Goal: Transaction & Acquisition: Obtain resource

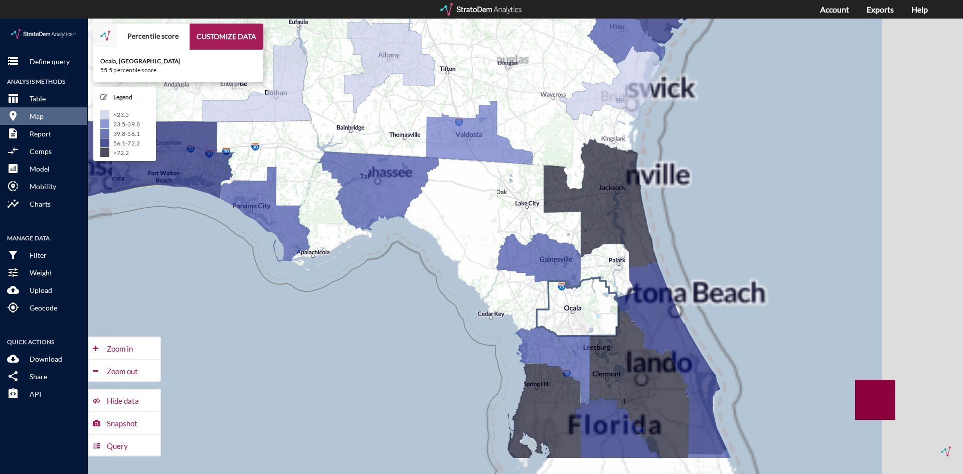
drag, startPoint x: 760, startPoint y: 316, endPoint x: 602, endPoint y: 296, distance: 159.6
click icon
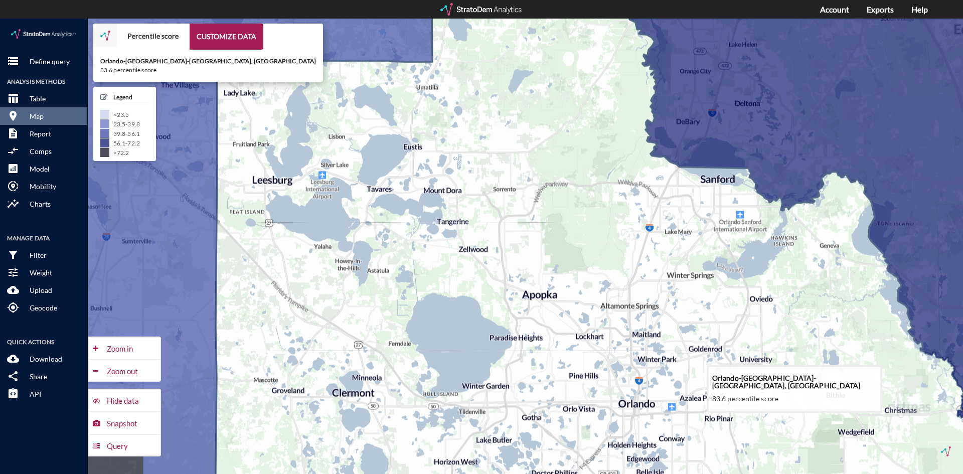
drag, startPoint x: 617, startPoint y: 296, endPoint x: 545, endPoint y: 331, distance: 79.8
click icon
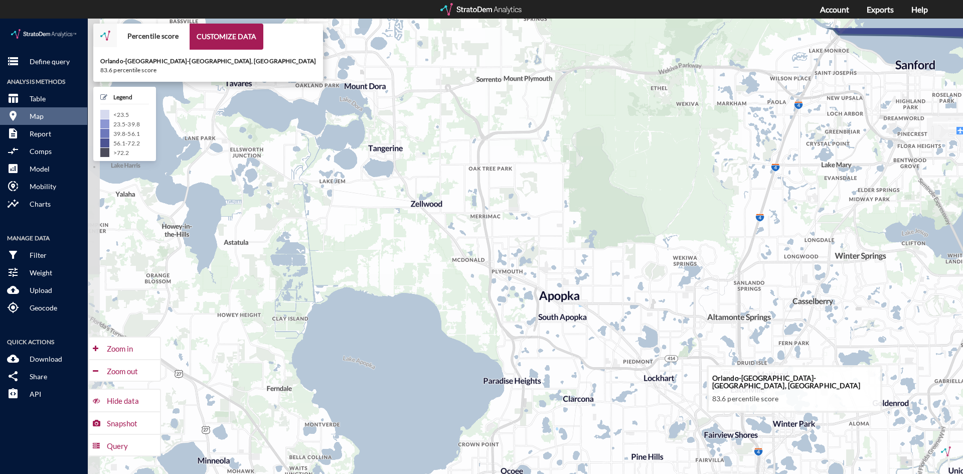
drag, startPoint x: 411, startPoint y: 258, endPoint x: 433, endPoint y: 314, distance: 59.9
click icon
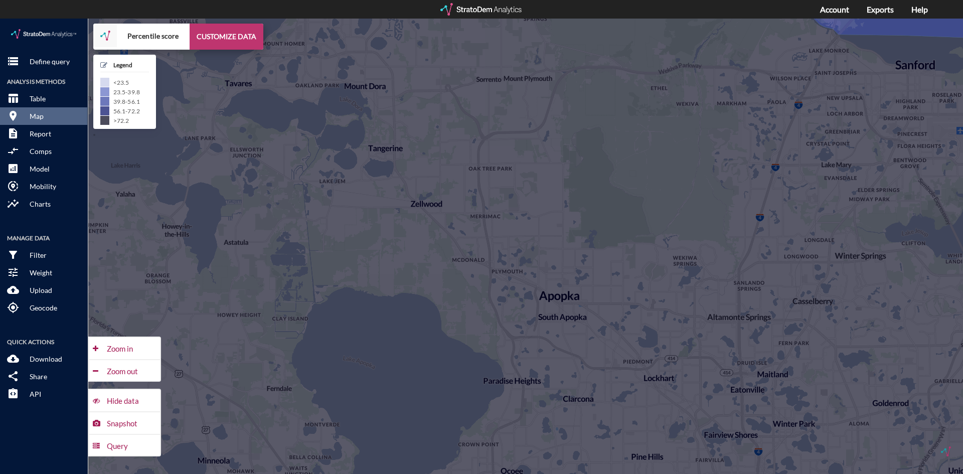
click button "CUSTOMIZE DATA"
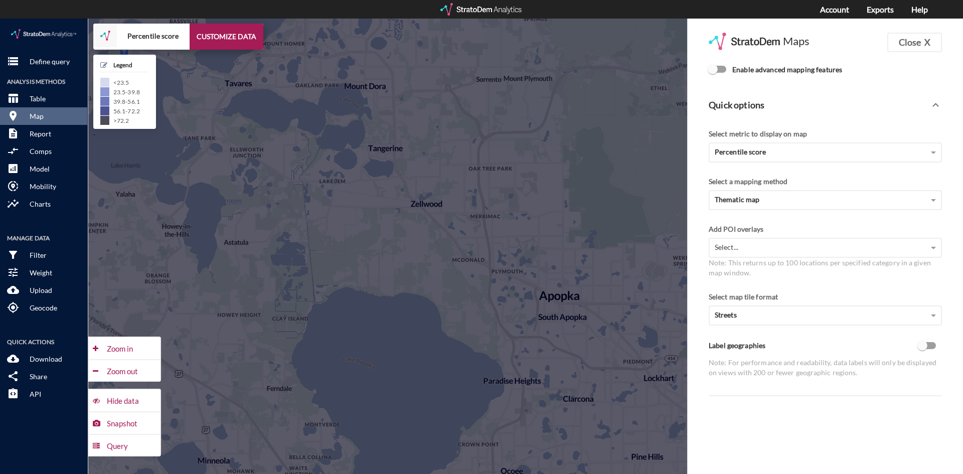
click input "Enable advanced mapping features"
checkbox input "true"
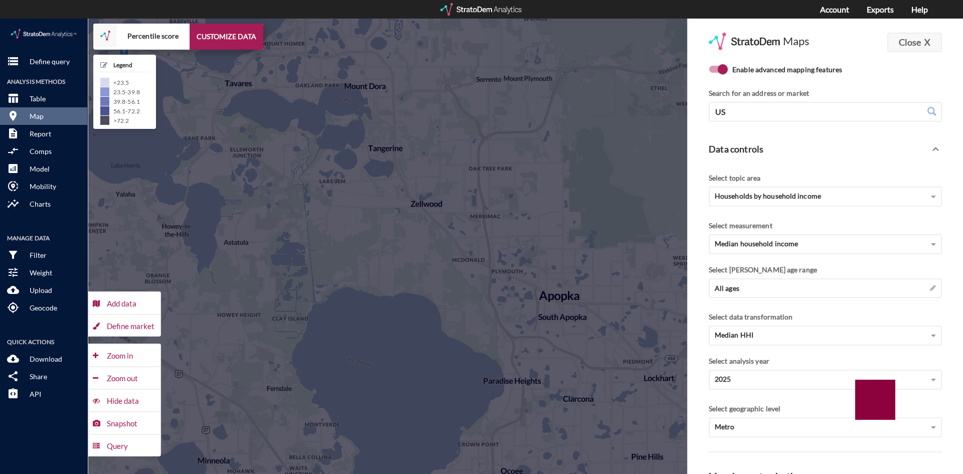
click button "Close X"
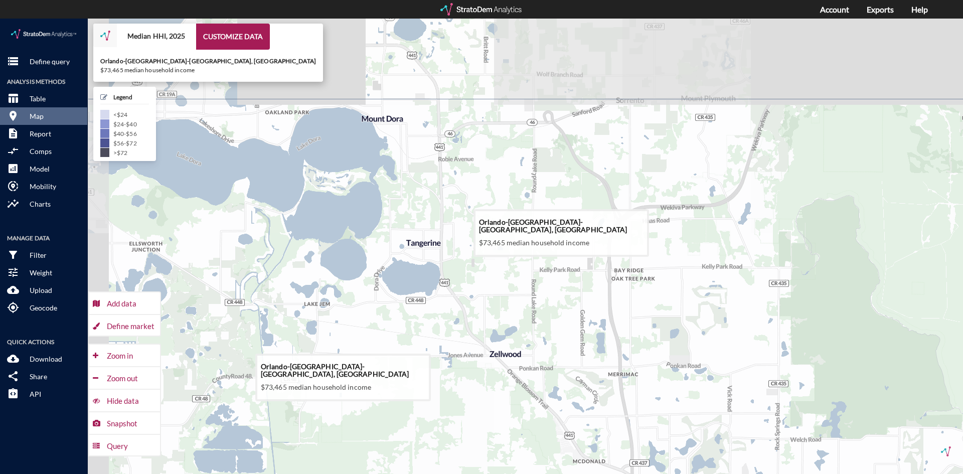
drag, startPoint x: 380, startPoint y: 163, endPoint x: 413, endPoint y: 291, distance: 132.5
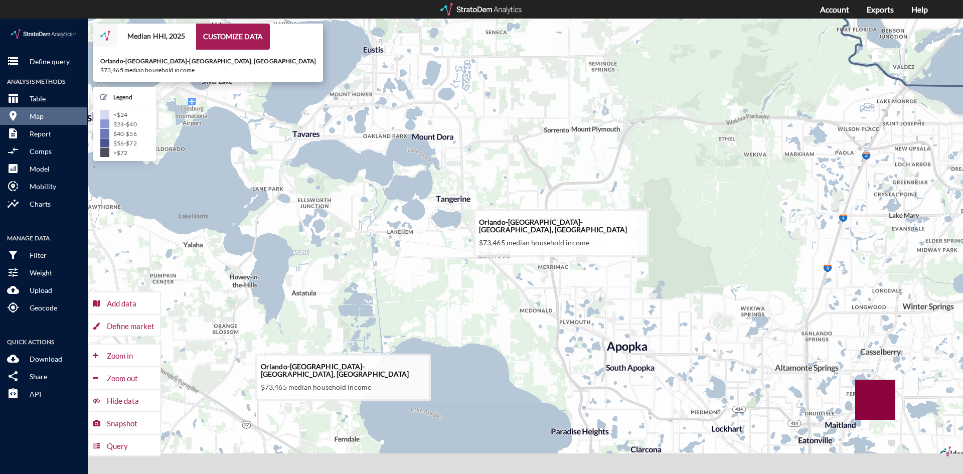
drag, startPoint x: 423, startPoint y: 331, endPoint x: 460, endPoint y: 253, distance: 86.8
click icon
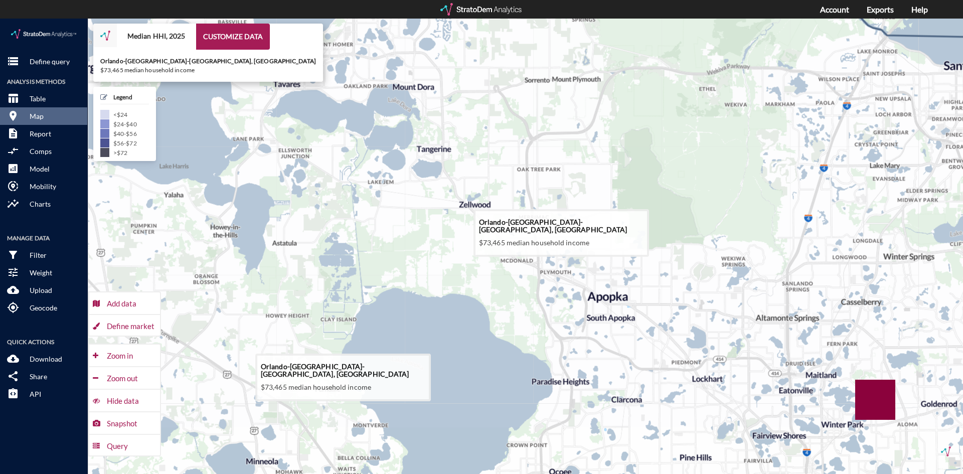
drag, startPoint x: 470, startPoint y: 328, endPoint x: 451, endPoint y: 275, distance: 57.1
click icon
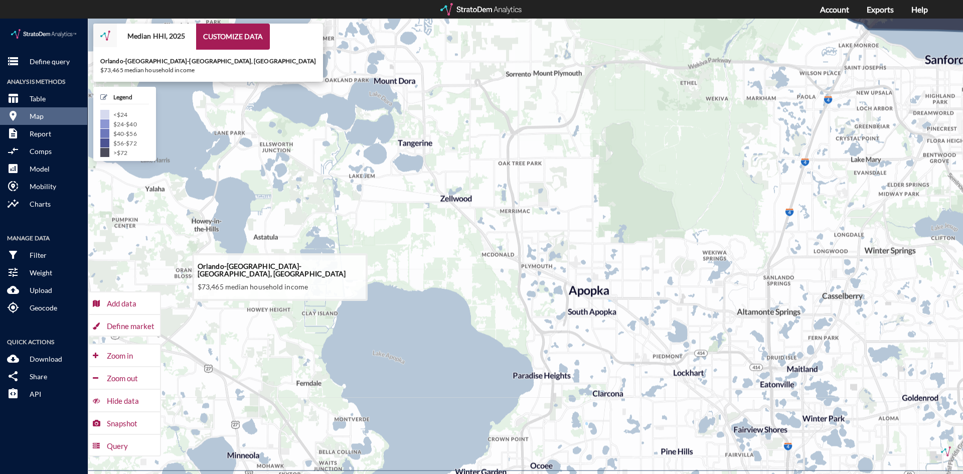
drag, startPoint x: 348, startPoint y: 217, endPoint x: 349, endPoint y: 198, distance: 18.6
click icon
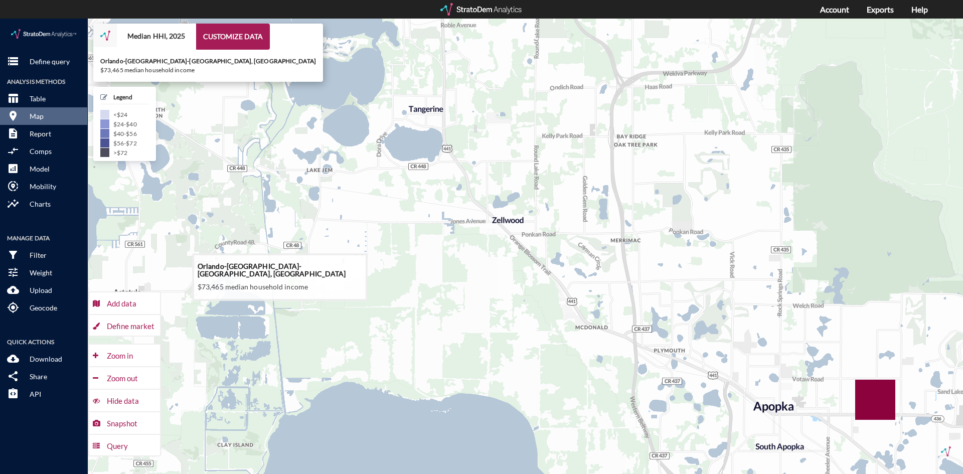
drag, startPoint x: 364, startPoint y: 201, endPoint x: 316, endPoint y: 247, distance: 67.0
click icon
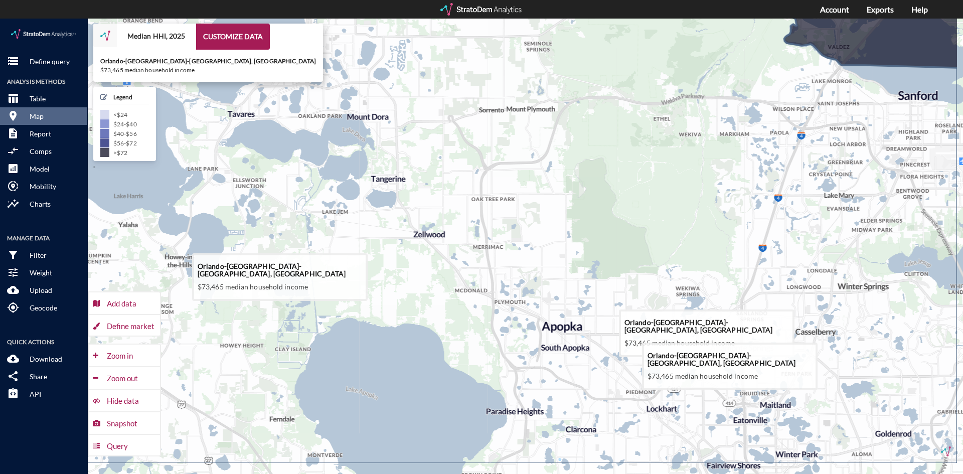
drag, startPoint x: 551, startPoint y: 299, endPoint x: 466, endPoint y: 276, distance: 88.2
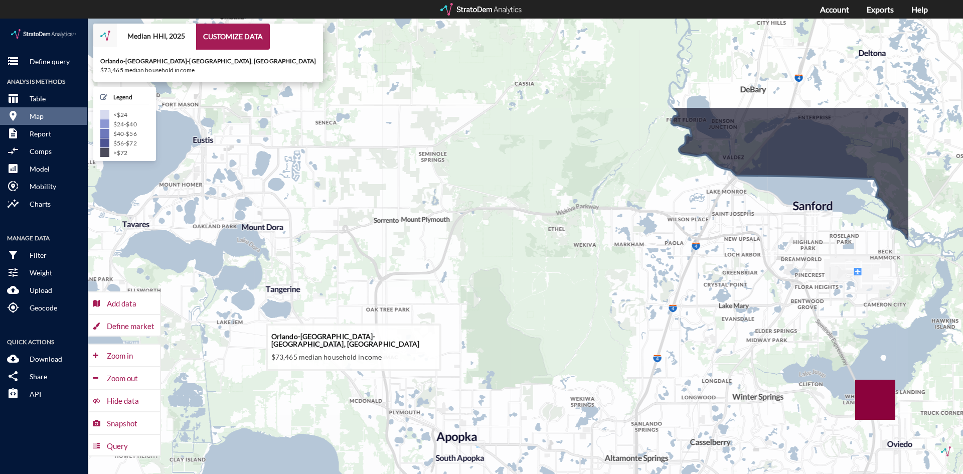
drag, startPoint x: 373, startPoint y: 199, endPoint x: 238, endPoint y: 332, distance: 189.7
click icon
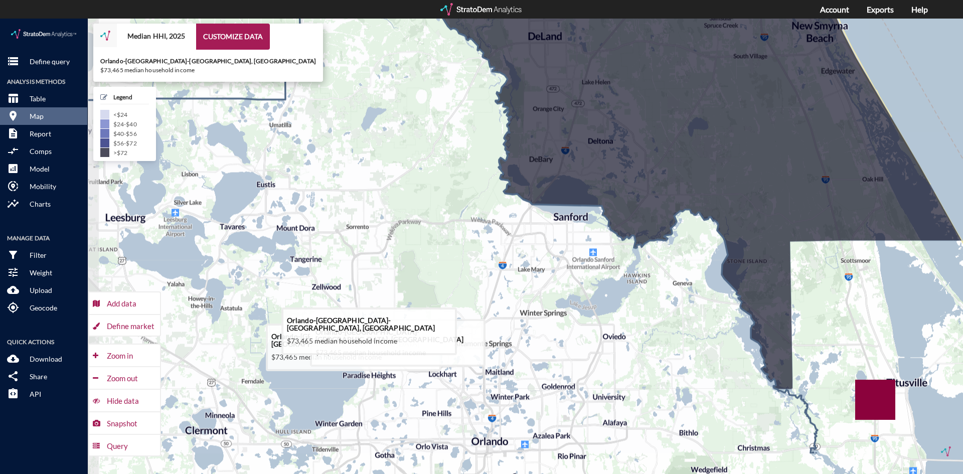
drag, startPoint x: 283, startPoint y: 304, endPoint x: 354, endPoint y: 279, distance: 75.2
click icon
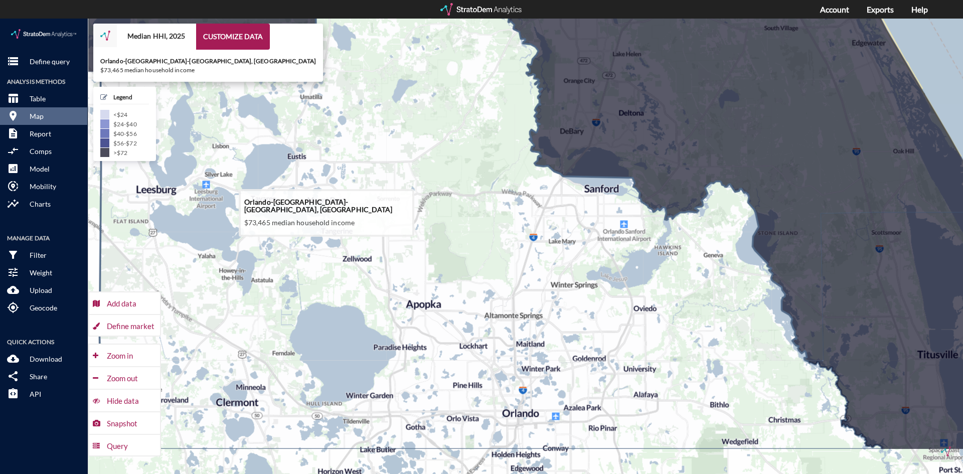
drag, startPoint x: 308, startPoint y: 237, endPoint x: 343, endPoint y: 205, distance: 47.6
click icon
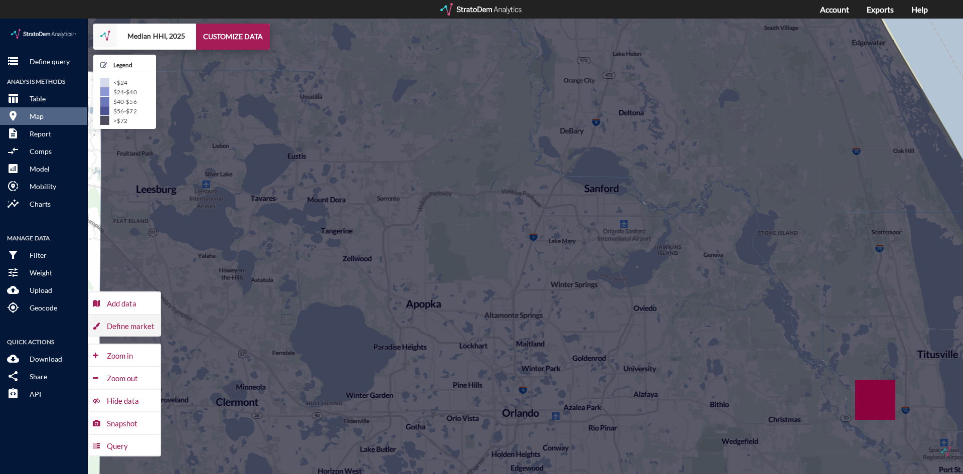
click div "Define market"
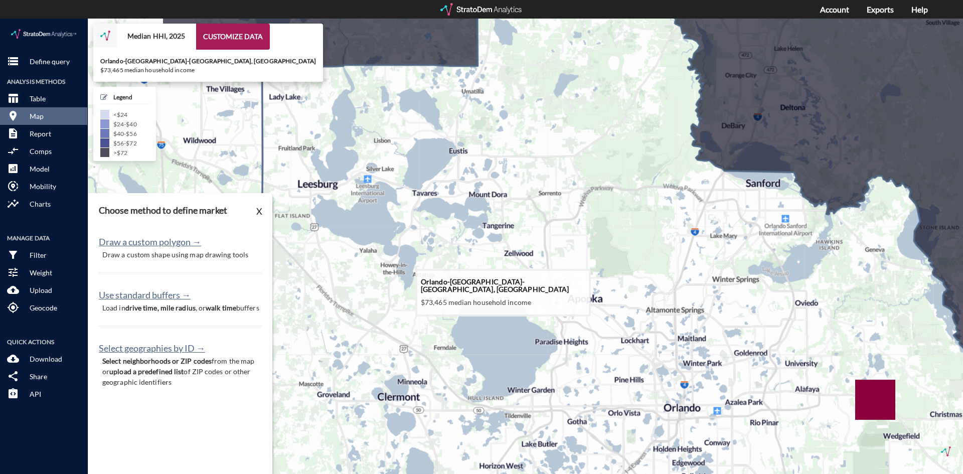
drag, startPoint x: 475, startPoint y: 257, endPoint x: 640, endPoint y: 251, distance: 164.5
click icon
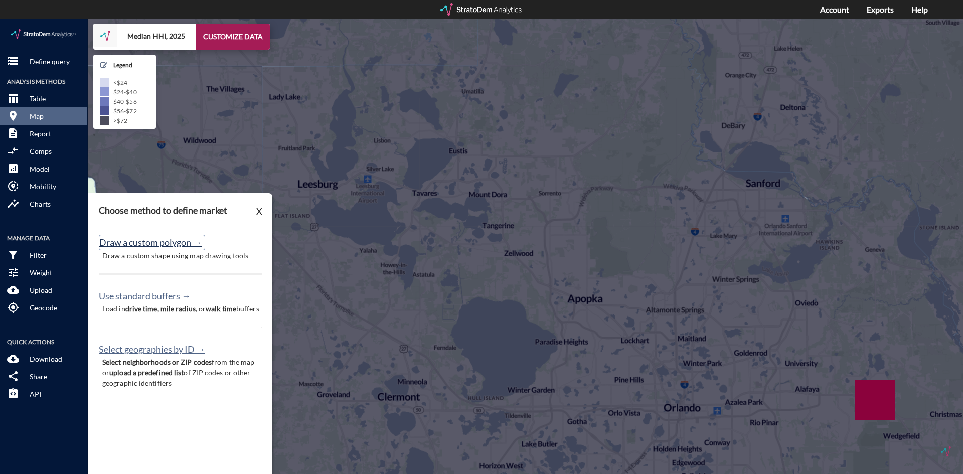
click button "Draw a custom polygon →"
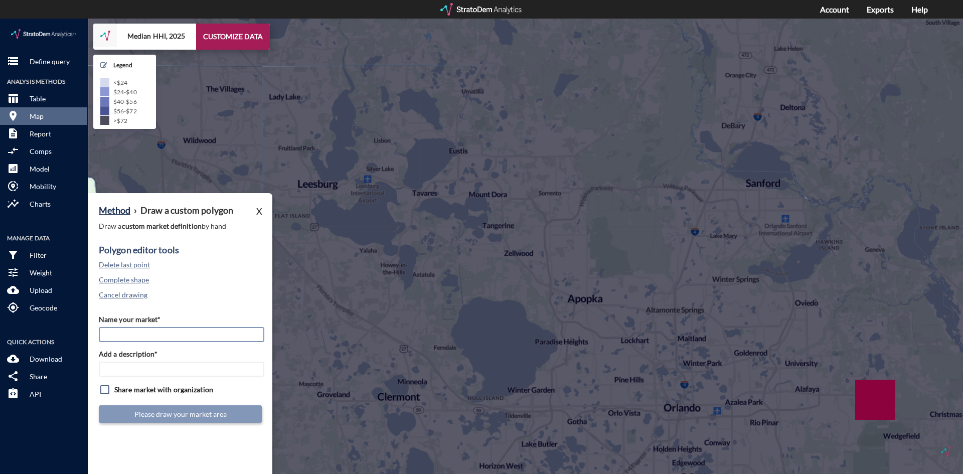
click input "Name your market*"
type input "Exchange at Wyld Oaks Custom Poly"
paste input "Exchange at Wyld Oaks Custom Poly"
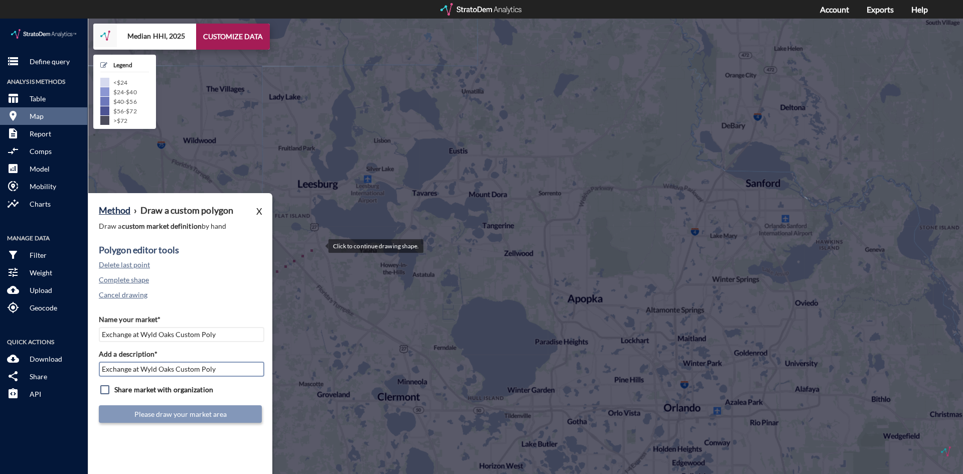
type input "Exchange at Wyld Oaks Custom Poly"
click div
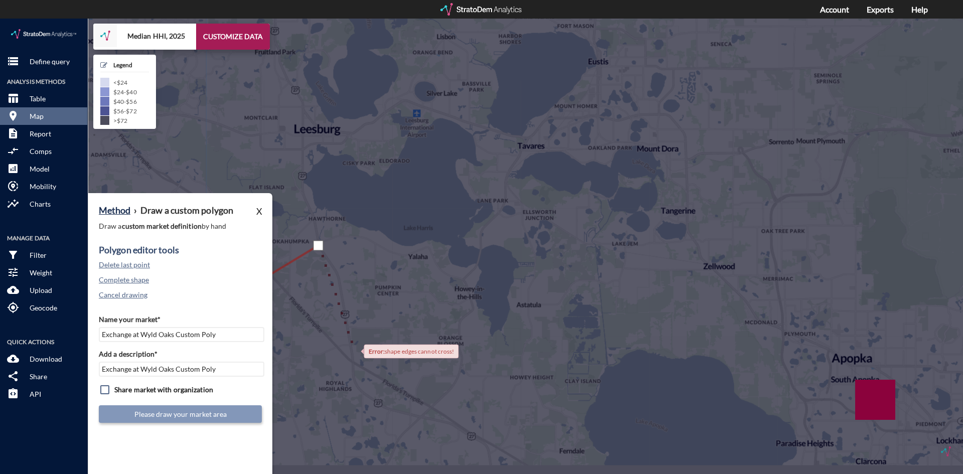
click div
click button "Cancel drawing"
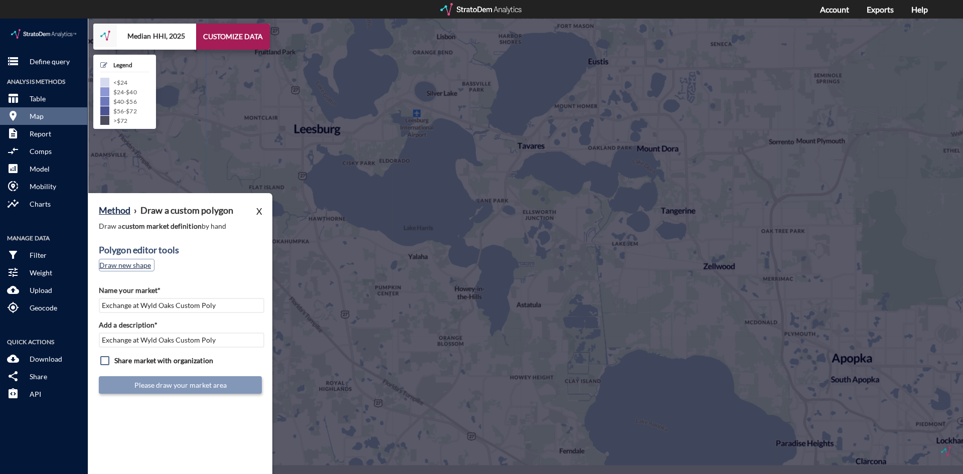
click button "Draw new shape"
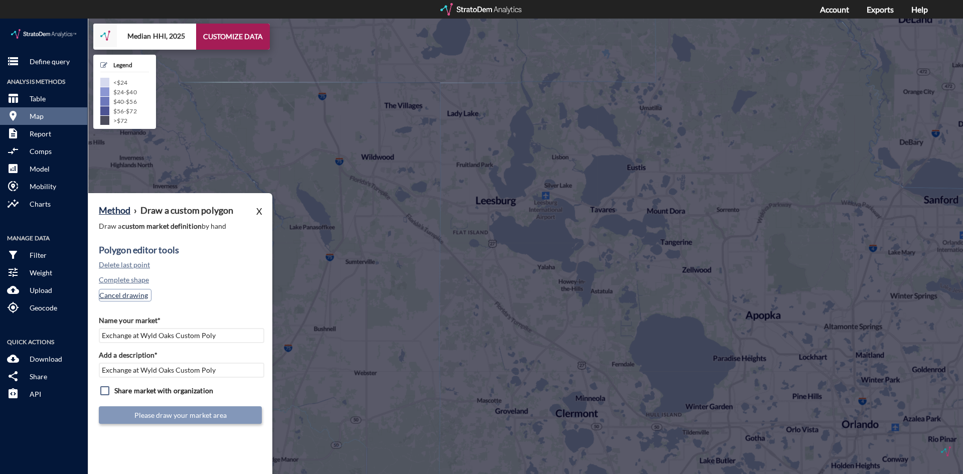
click button "Cancel drawing"
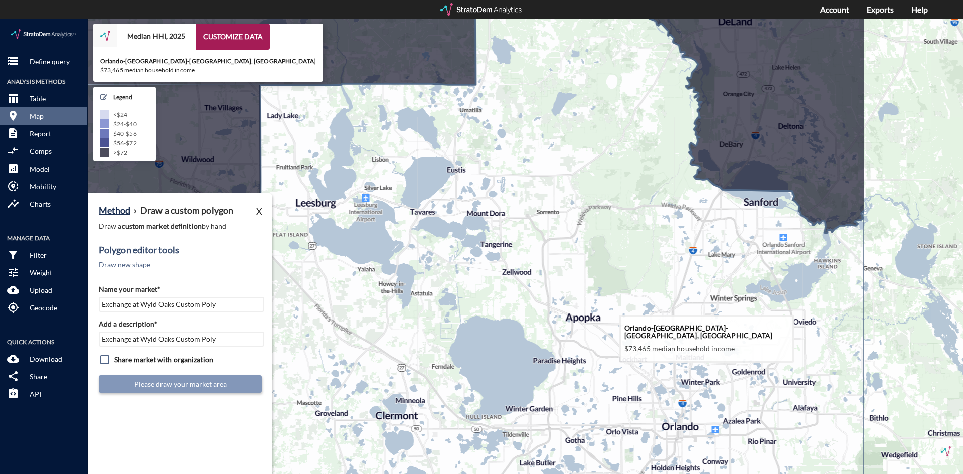
drag, startPoint x: 614, startPoint y: 271, endPoint x: 432, endPoint y: 274, distance: 182.5
click icon
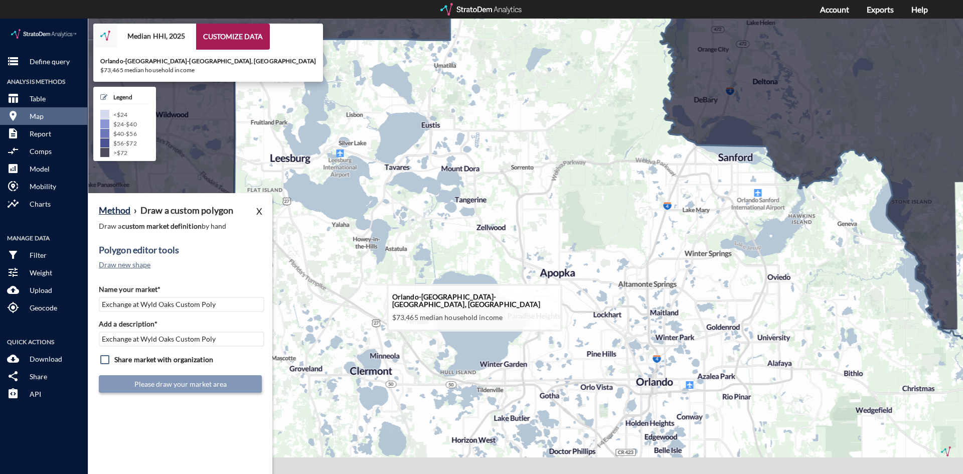
drag, startPoint x: 428, startPoint y: 314, endPoint x: 402, endPoint y: 266, distance: 54.5
click icon
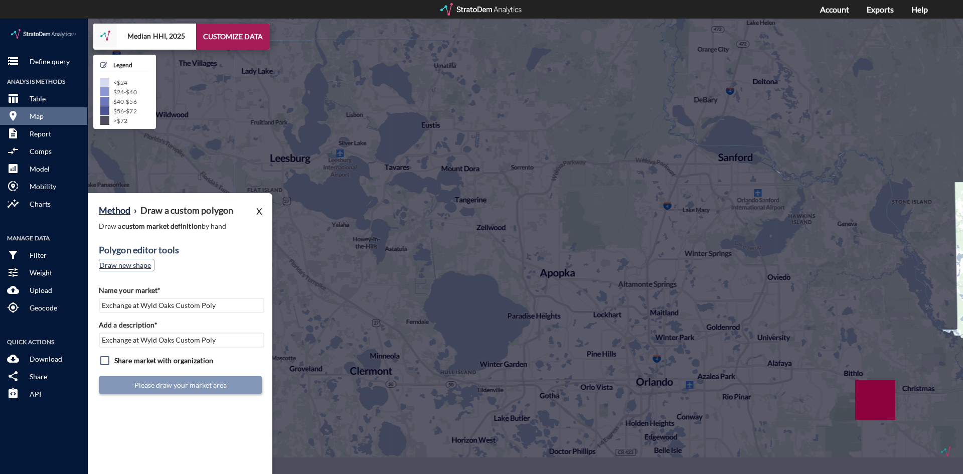
click button "Draw new shape"
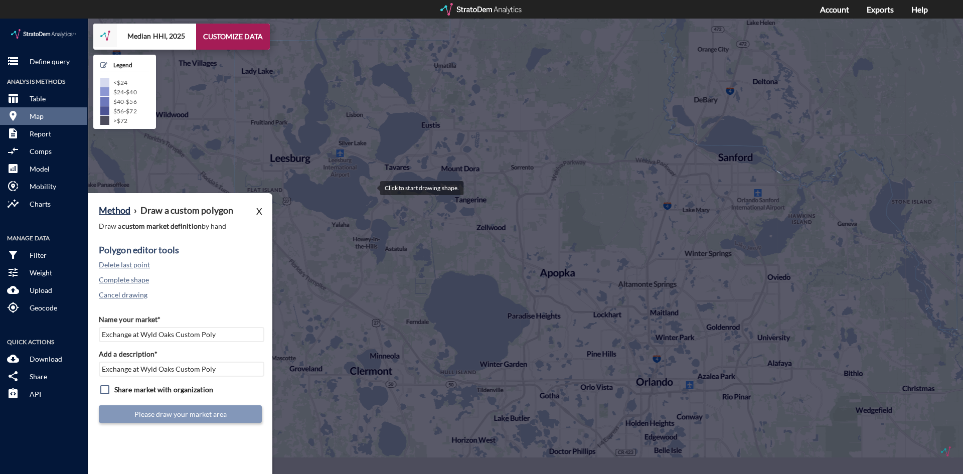
click div
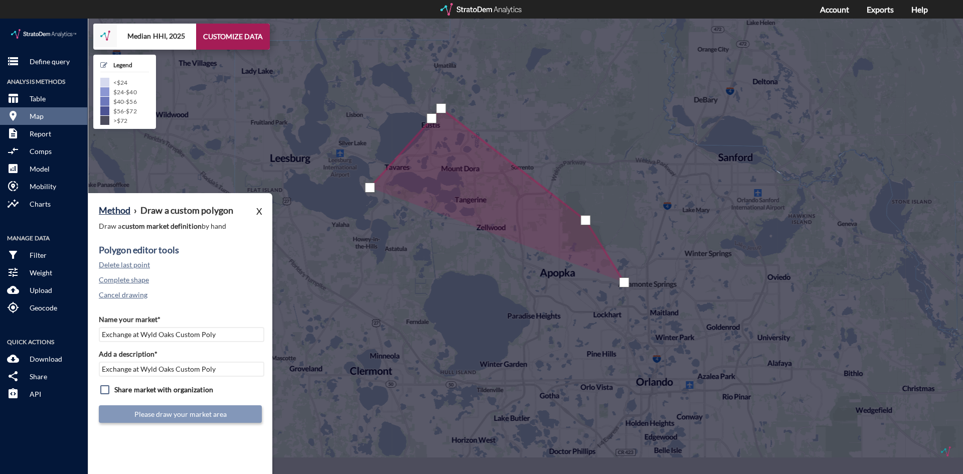
click div
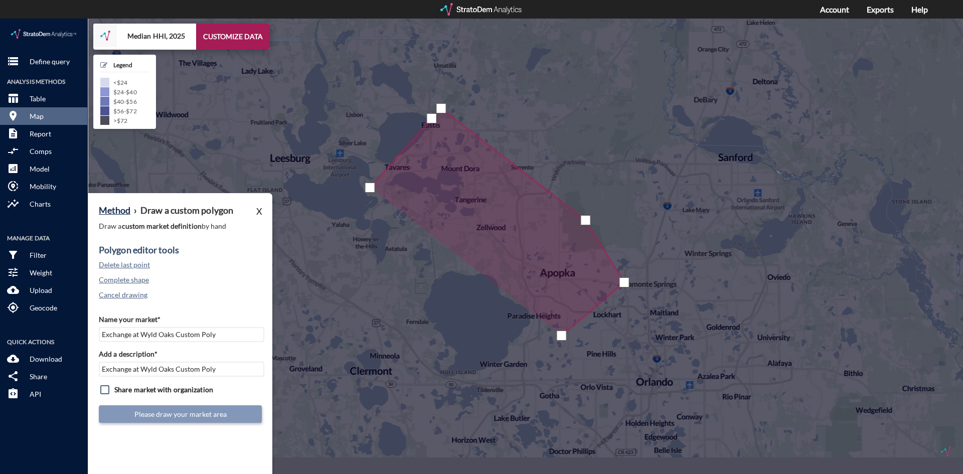
click div
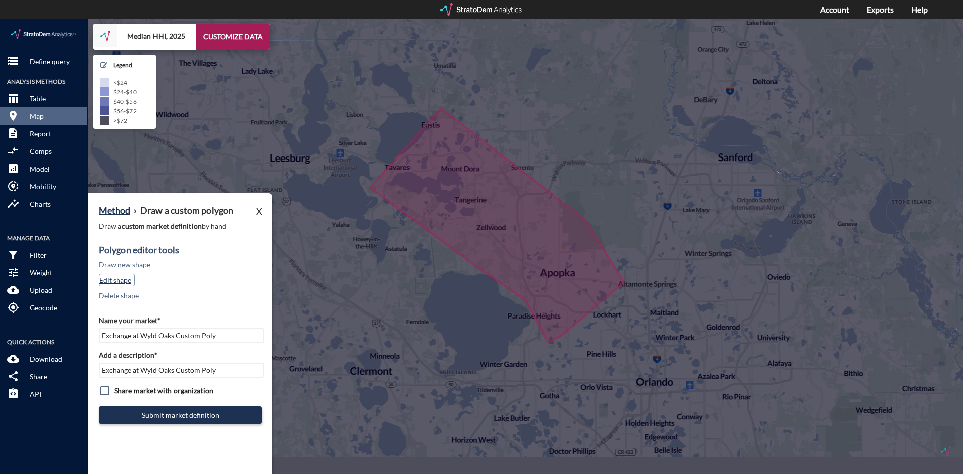
click button "Edit shape"
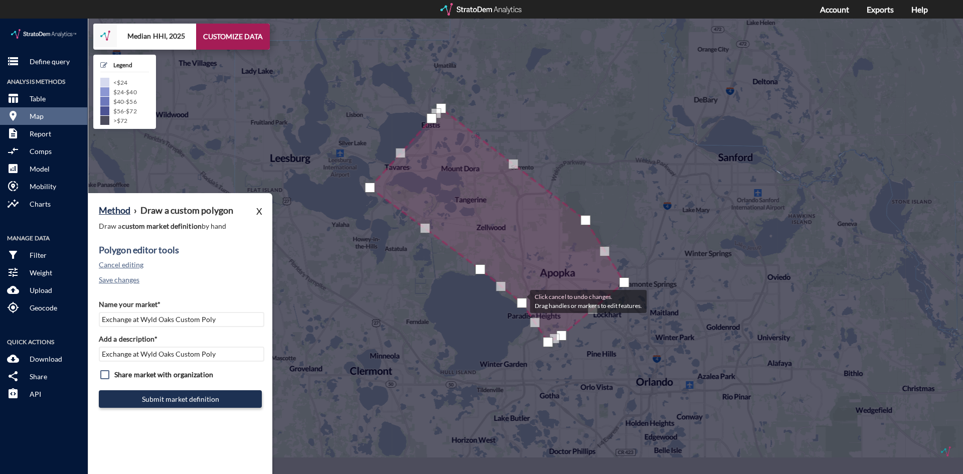
drag, startPoint x: 525, startPoint y: 278, endPoint x: 519, endPoint y: 282, distance: 6.5
click div
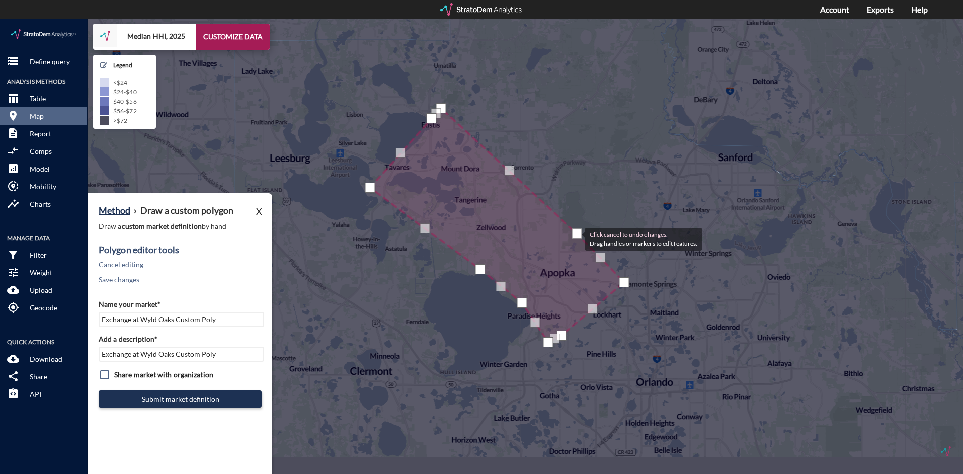
drag, startPoint x: 584, startPoint y: 206, endPoint x: 575, endPoint y: 220, distance: 16.0
click div
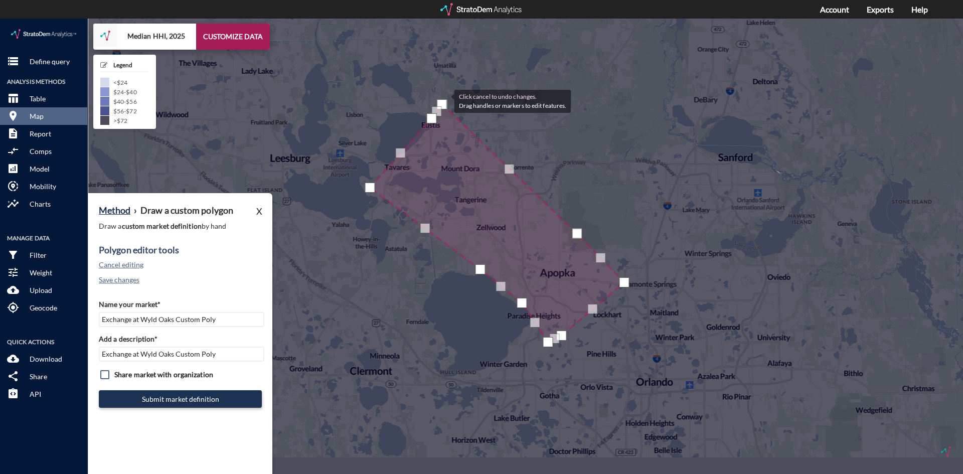
click div
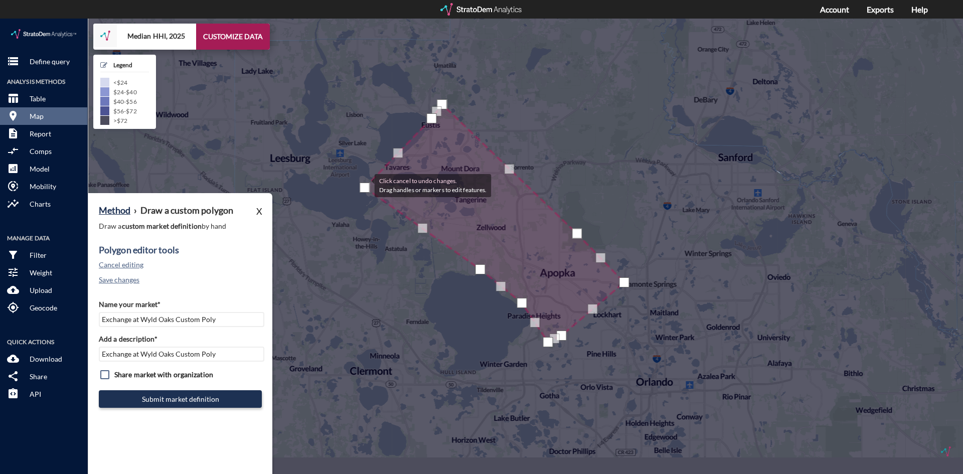
drag, startPoint x: 370, startPoint y: 166, endPoint x: 364, endPoint y: 166, distance: 6.5
click div
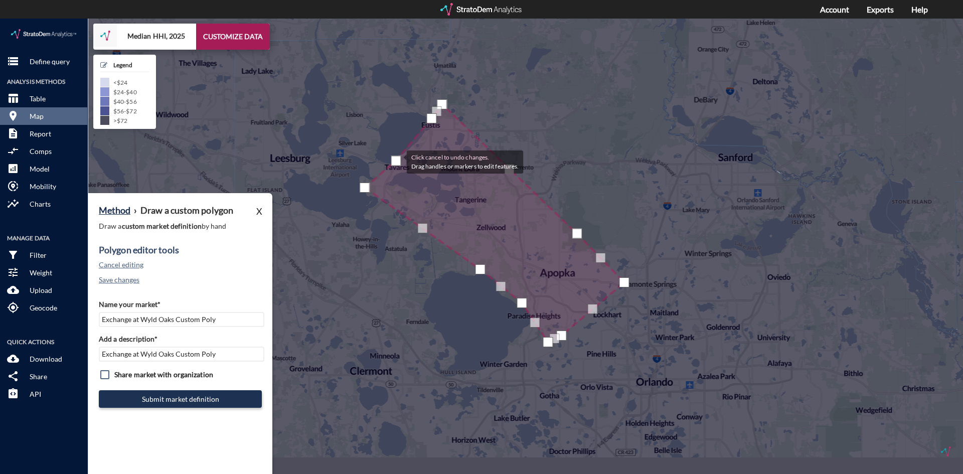
drag, startPoint x: 399, startPoint y: 133, endPoint x: 396, endPoint y: 142, distance: 9.4
click div
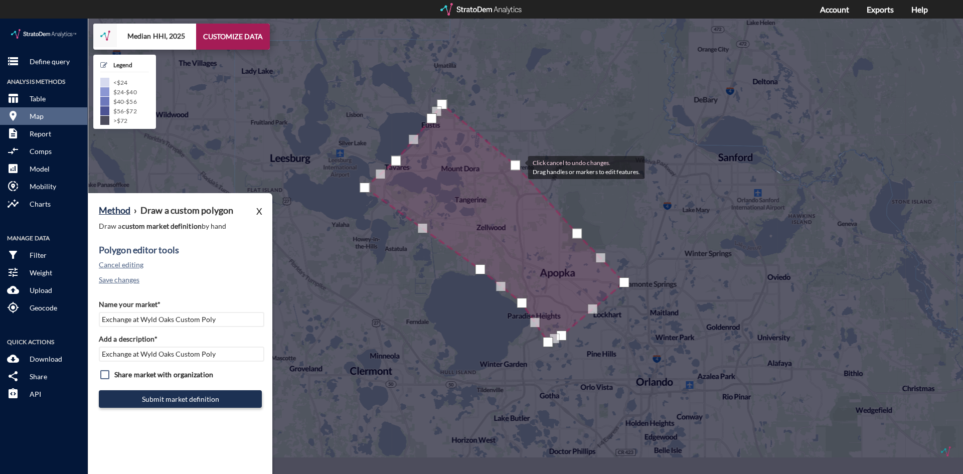
drag, startPoint x: 511, startPoint y: 152, endPoint x: 517, endPoint y: 148, distance: 7.9
click div
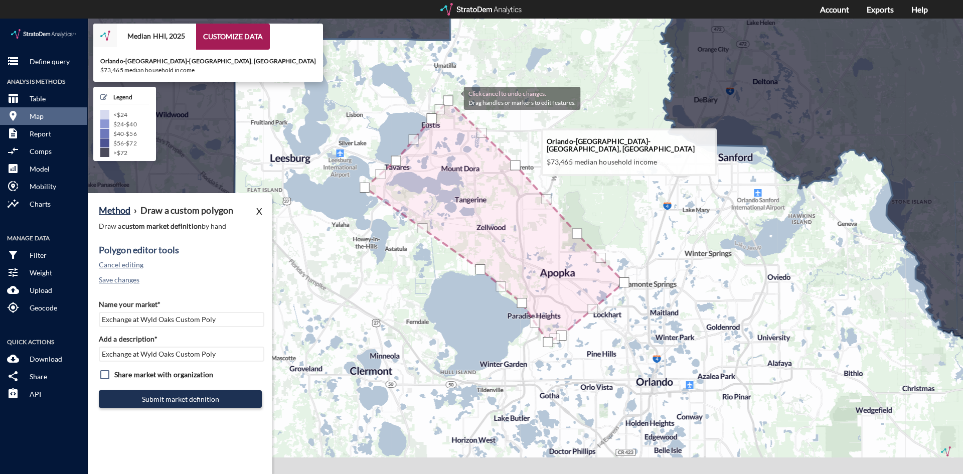
drag, startPoint x: 445, startPoint y: 83, endPoint x: 453, endPoint y: 79, distance: 9.2
click div "Click cancel to undo changes. Drag handles or markers to edit features."
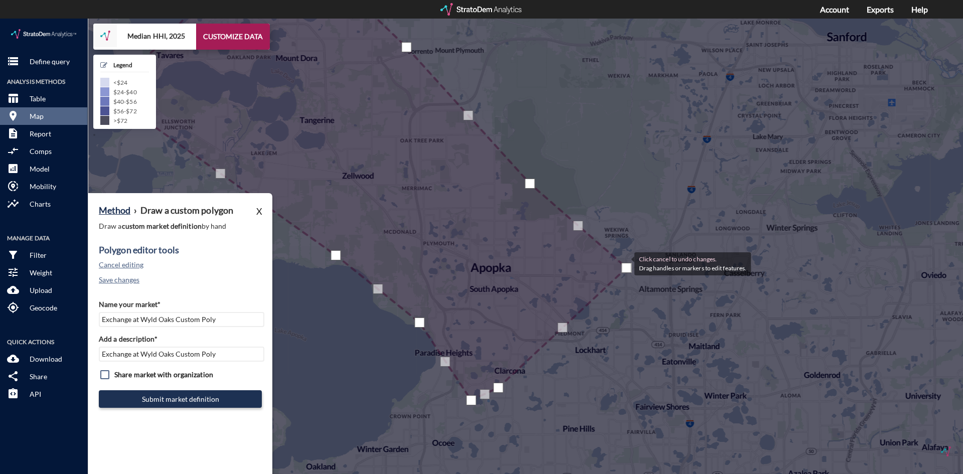
drag, startPoint x: 621, startPoint y: 260, endPoint x: 624, endPoint y: 244, distance: 15.7
click div
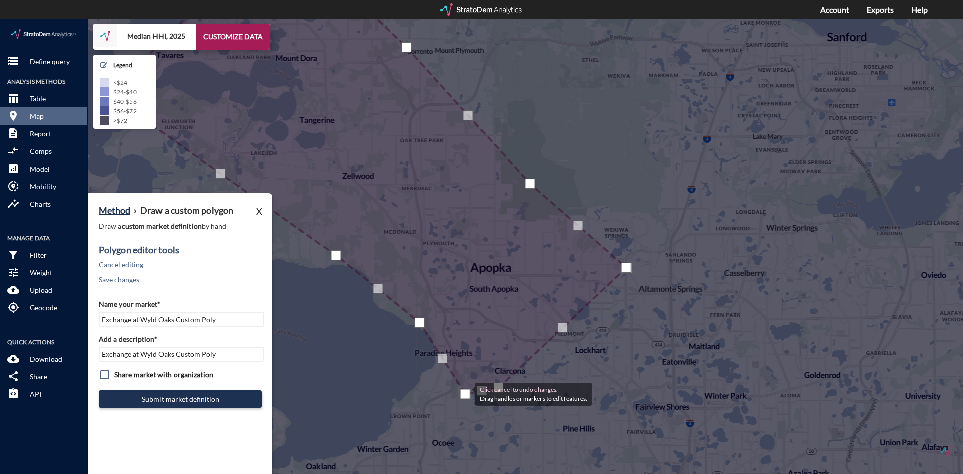
drag, startPoint x: 470, startPoint y: 382, endPoint x: 465, endPoint y: 374, distance: 9.3
click div
drag, startPoint x: 498, startPoint y: 369, endPoint x: 497, endPoint y: 361, distance: 8.0
click div
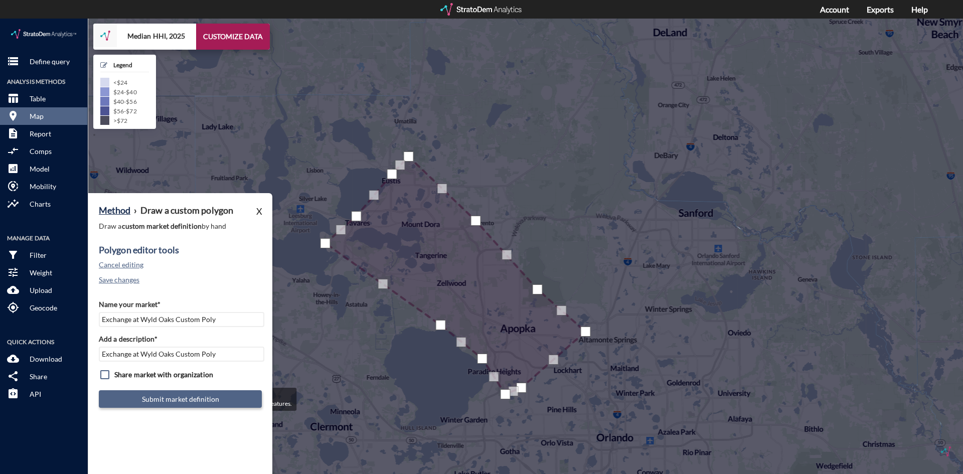
click button "Submit market definition"
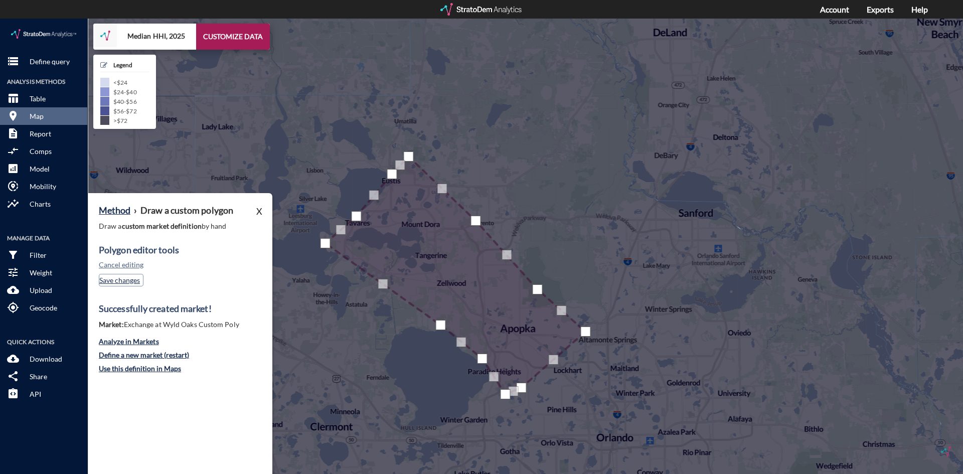
click button "Save changes"
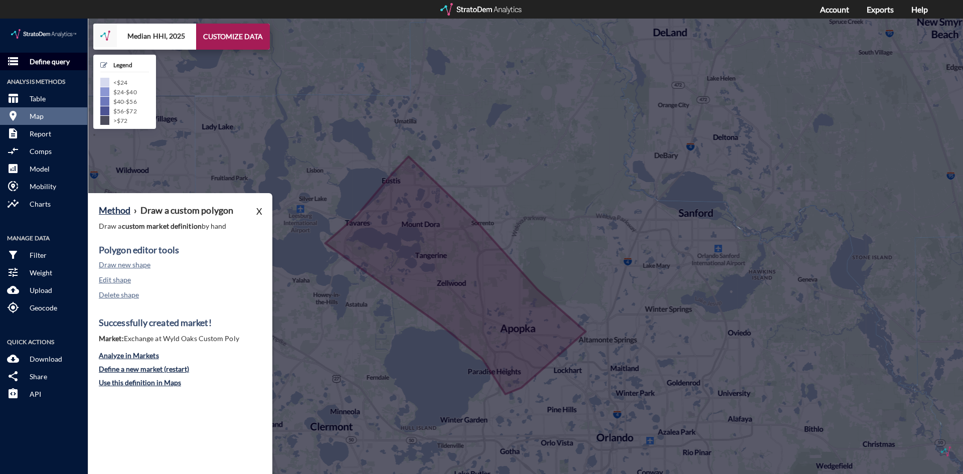
click p "Define query"
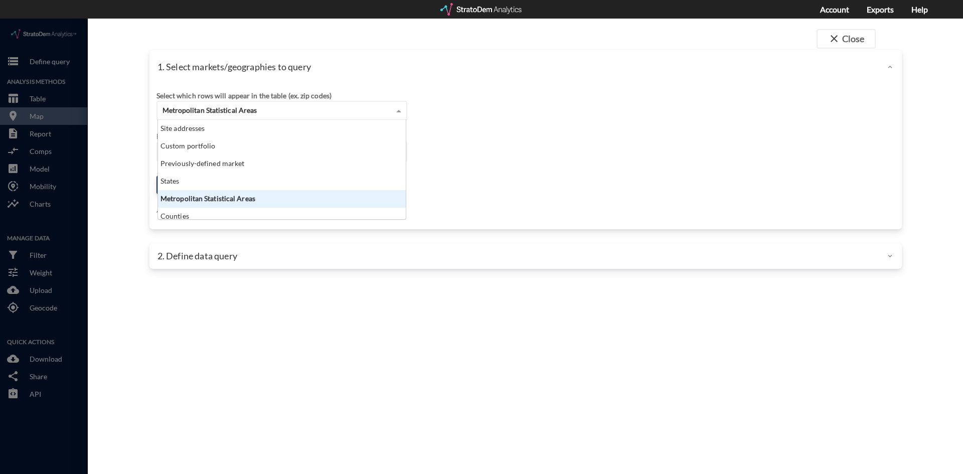
click div "Metropolitan Statistical Areas"
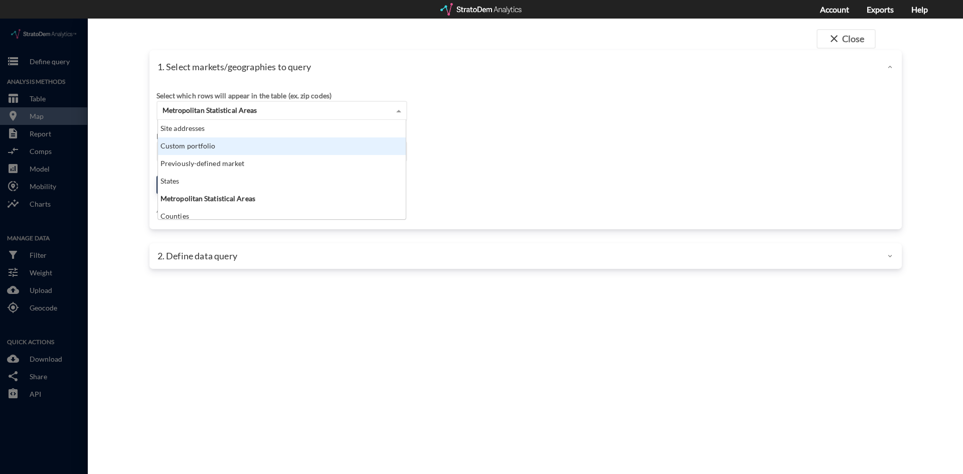
click div "Custom portfolio"
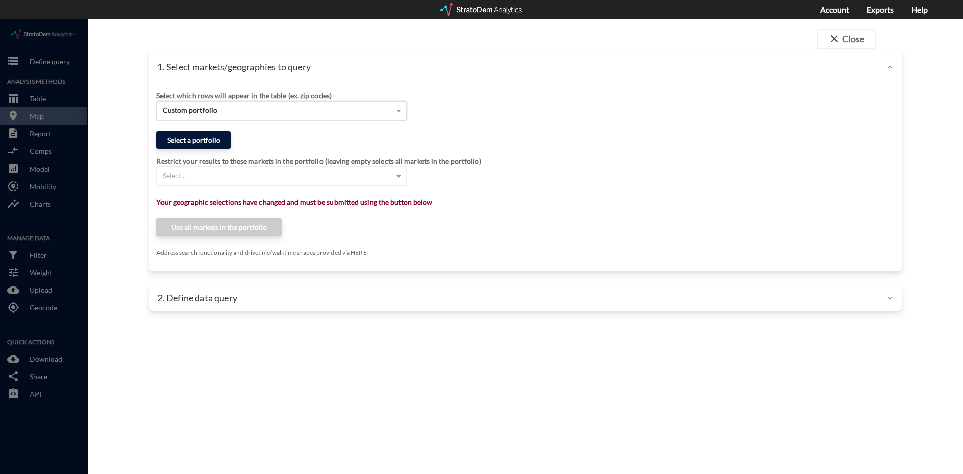
click button "Select a portfolio"
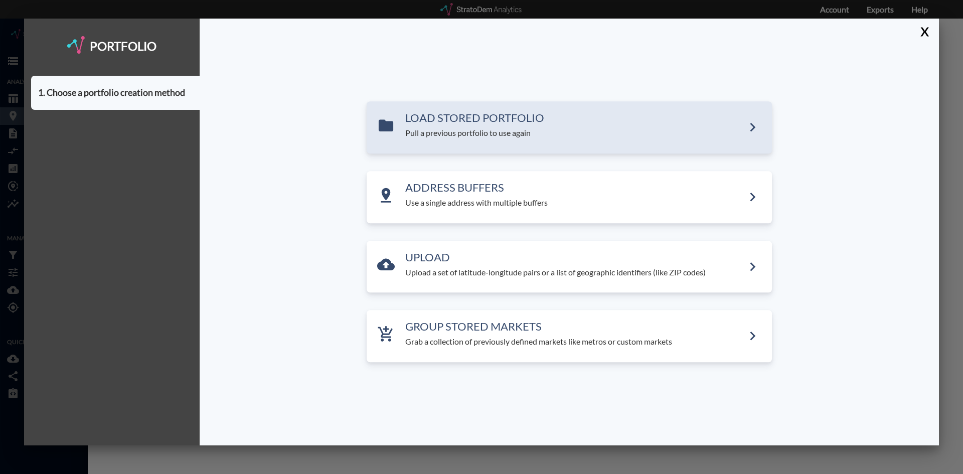
click at [465, 149] on div "LOAD STORED PORTFOLIO Pull a previous portfolio to use again" at bounding box center [568, 127] width 405 height 52
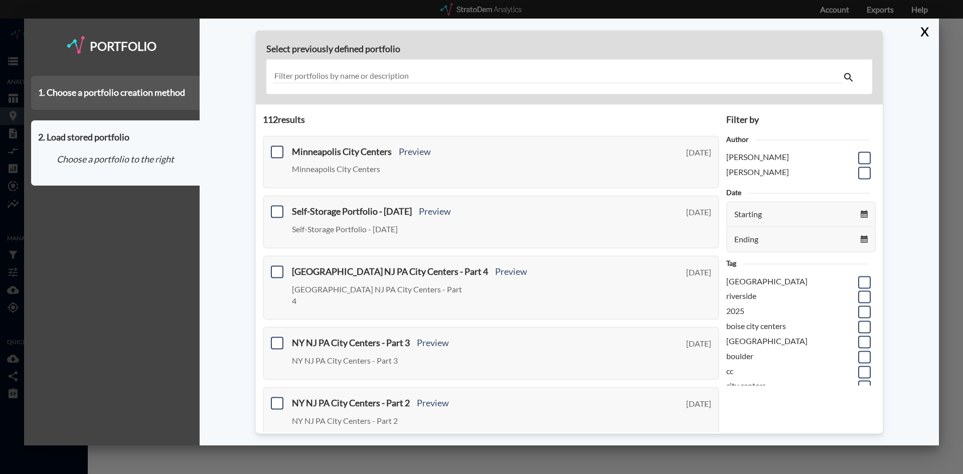
click at [159, 97] on div "1. Choose a portfolio creation method" at bounding box center [115, 93] width 168 height 34
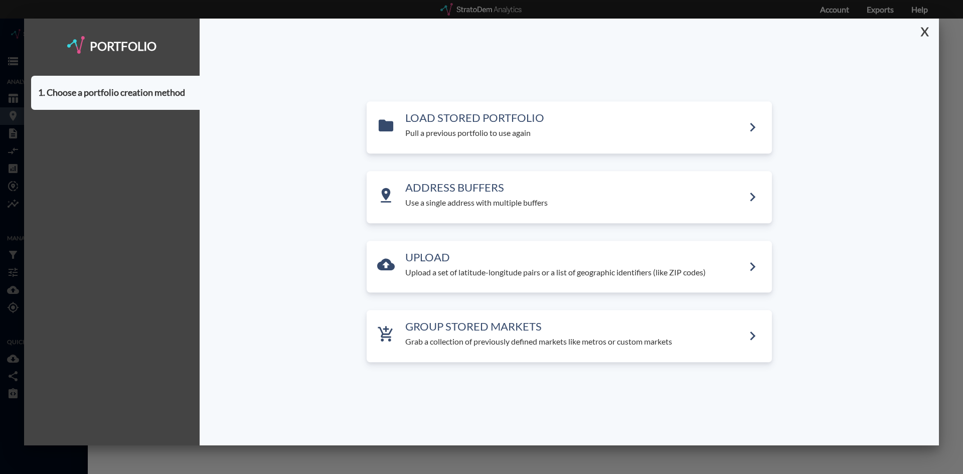
click at [922, 28] on button "X" at bounding box center [922, 32] width 18 height 26
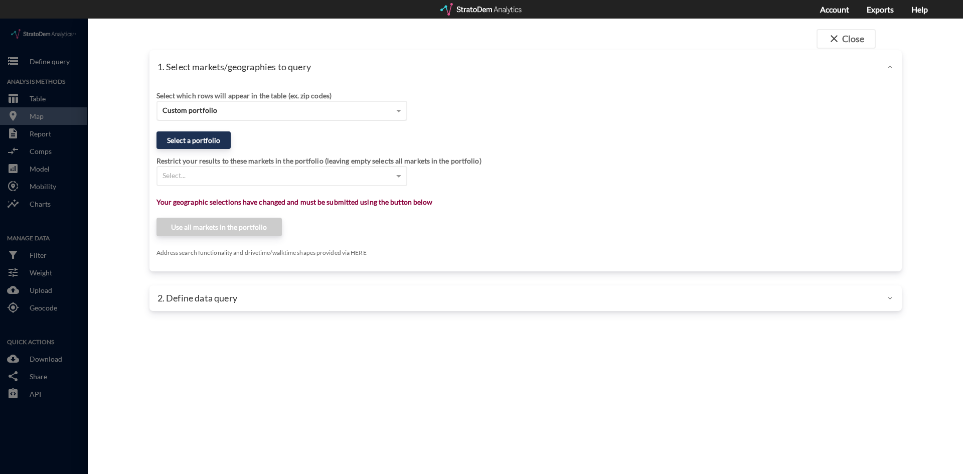
click div "Custom portfolio"
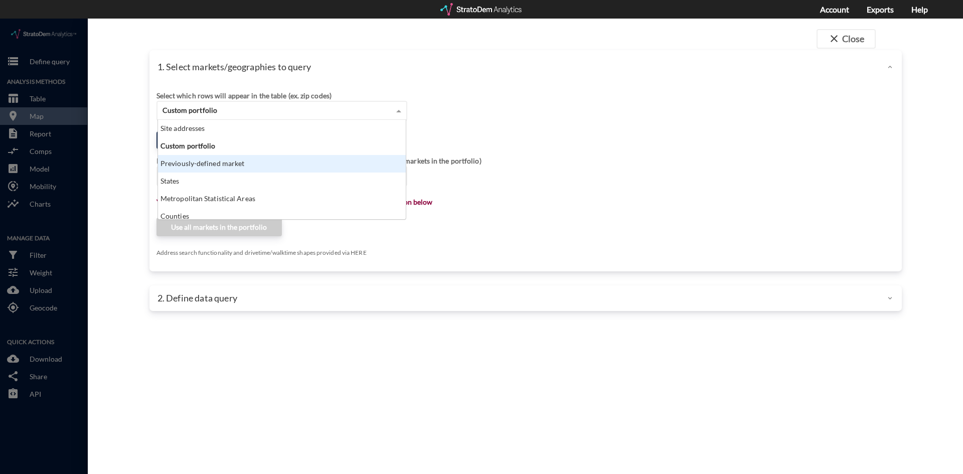
click div "Previously-defined market"
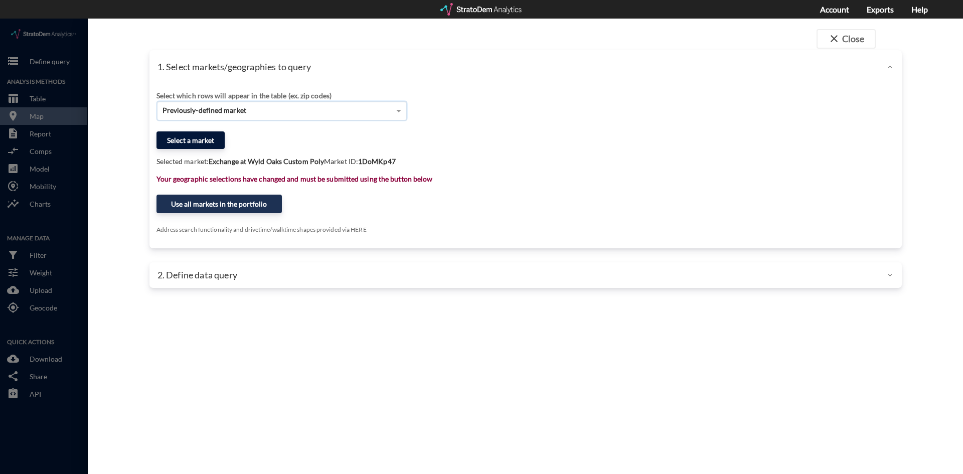
click button "Select a market"
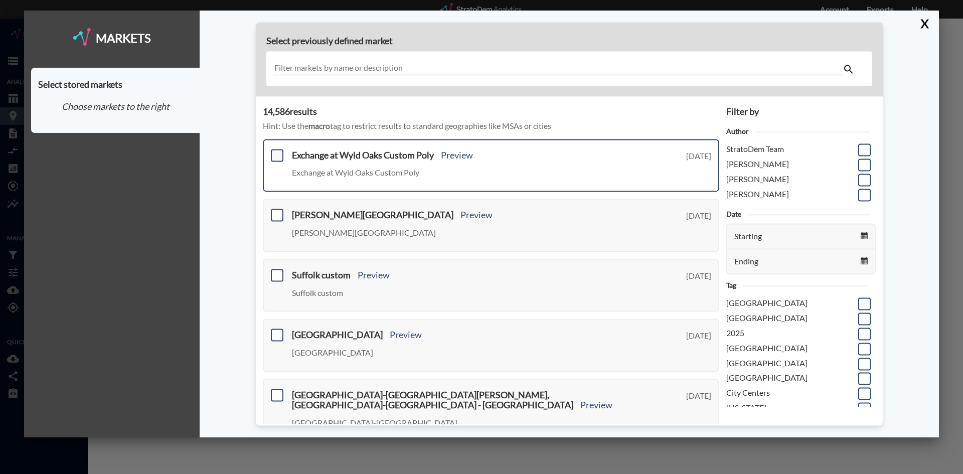
click at [278, 153] on span at bounding box center [277, 155] width 13 height 13
click at [276, 151] on input "checkbox" at bounding box center [276, 151] width 0 height 0
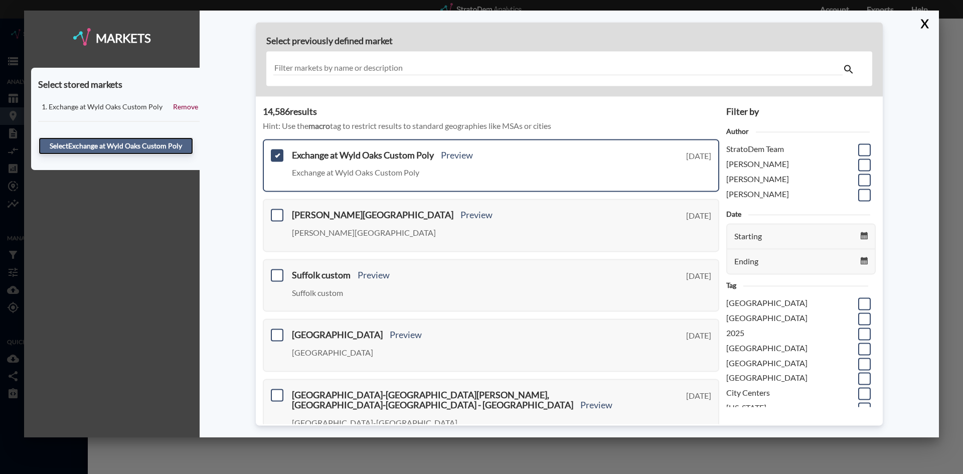
click at [165, 147] on button "Select Exchange at [GEOGRAPHIC_DATA] Custom Poly" at bounding box center [116, 145] width 154 height 17
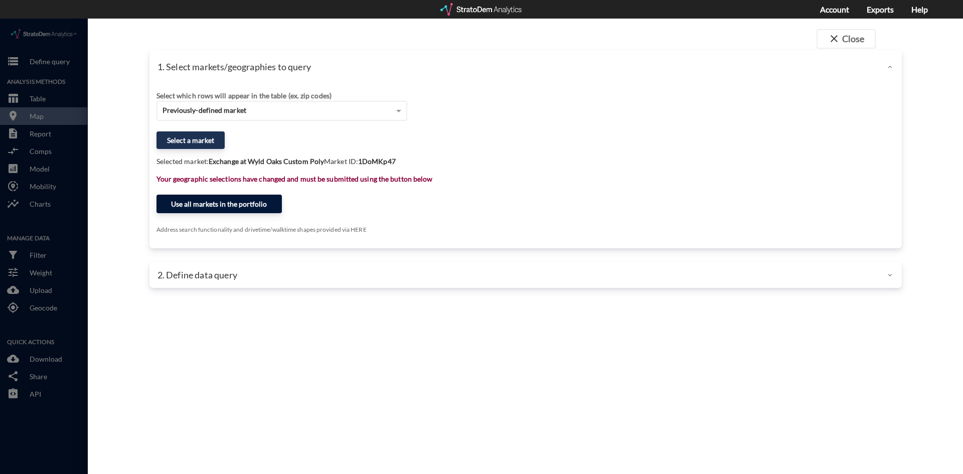
click button "Use all markets in the portfolio"
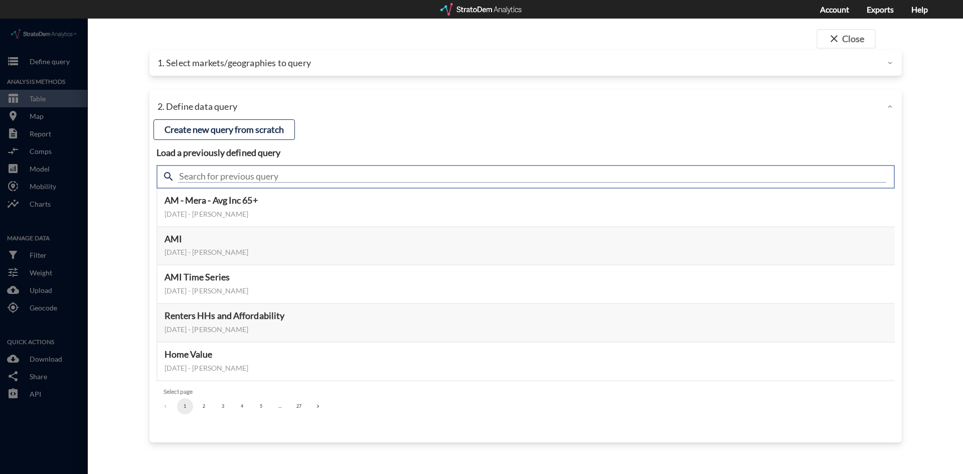
click input "text"
type input "housing demand"
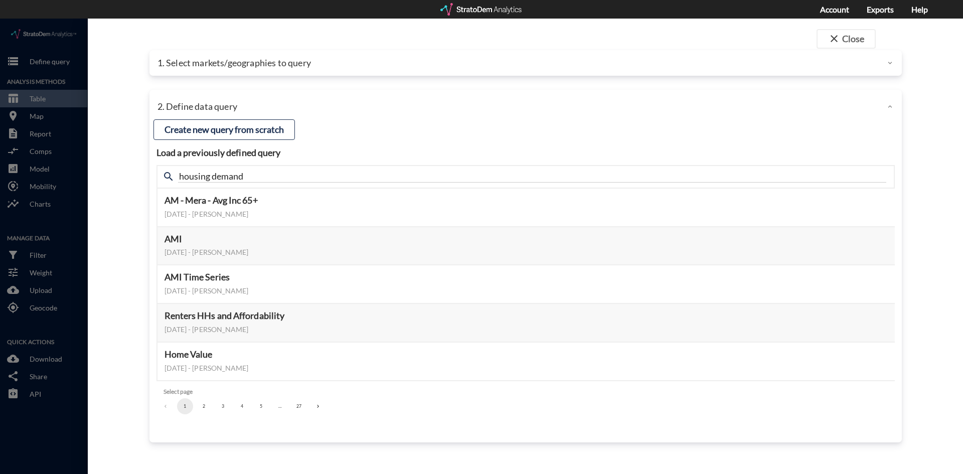
click div "close Close 1. Select markets/geographies to query Select which rows will appea…"
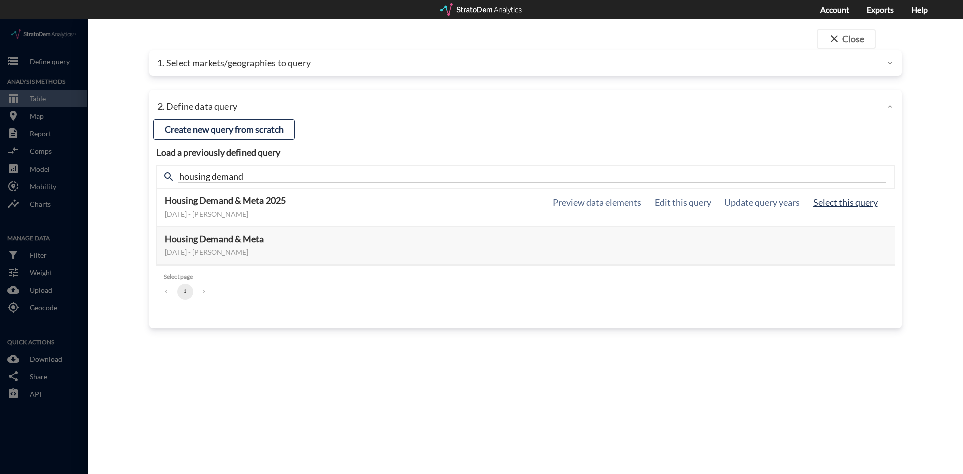
click button "Select this query"
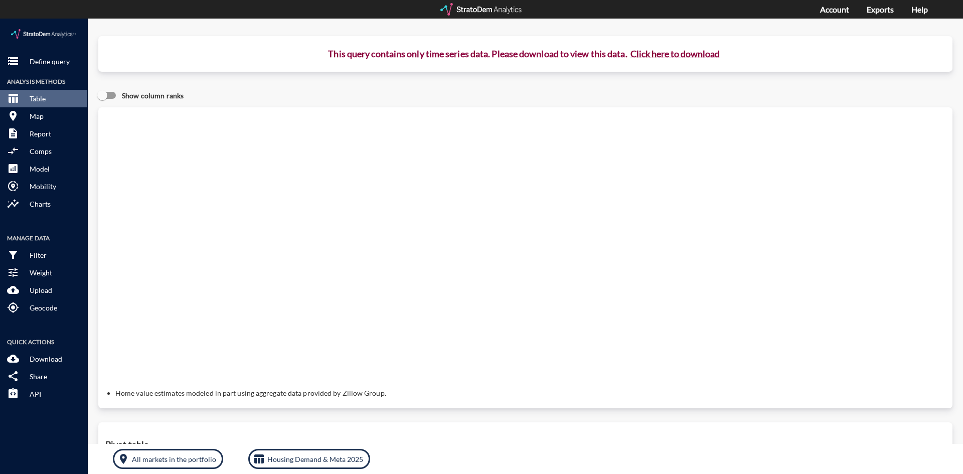
click button "Click here to download"
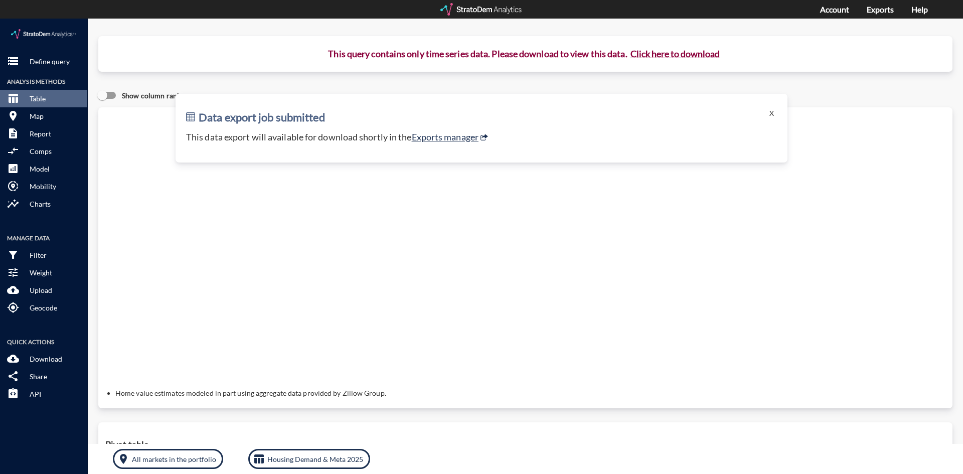
click p "This data export will available for download shortly in the Exports manager"
click link "Exports manager"
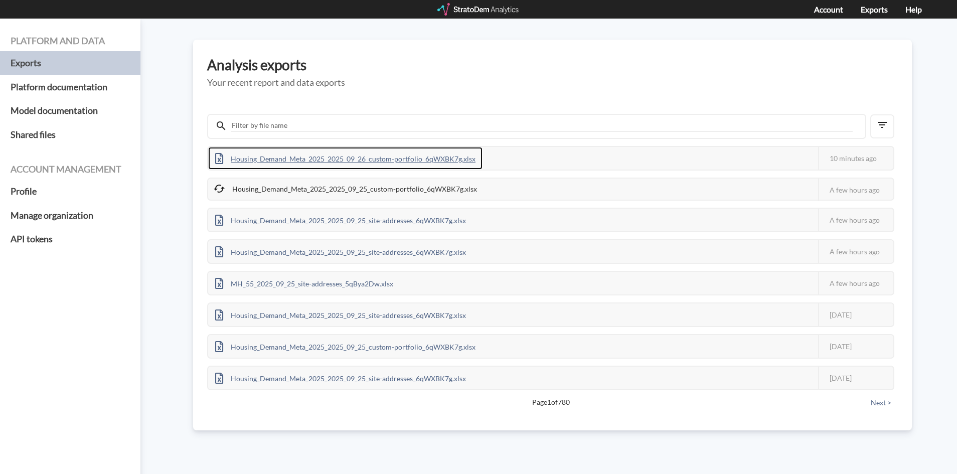
click at [379, 157] on div "Housing_Demand_Meta_2025_2025_09_26_custom-portfolio_6qWXBK7g.xlsx" at bounding box center [345, 158] width 274 height 23
